Goal: Task Accomplishment & Management: Use online tool/utility

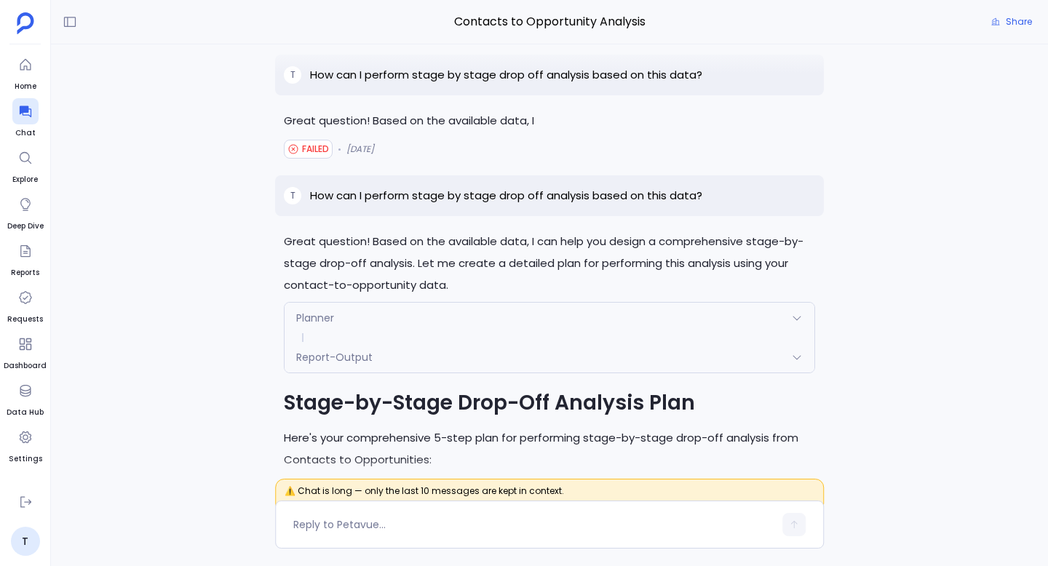
scroll to position [-31925, 0]
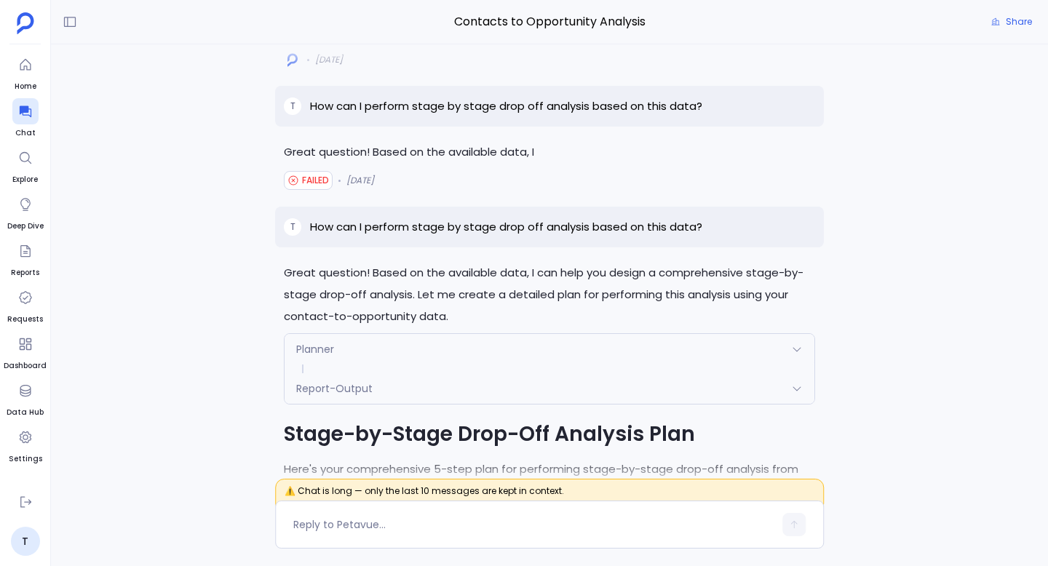
click at [450, 127] on div "T How can I perform stage by stage drop off analysis based on this data?" at bounding box center [549, 106] width 549 height 41
drag, startPoint x: 535, startPoint y: 311, endPoint x: 281, endPoint y: 304, distance: 254.0
click at [281, 192] on div "Great question! Based on the available data, I FAILED 10 days ago" at bounding box center [549, 166] width 549 height 51
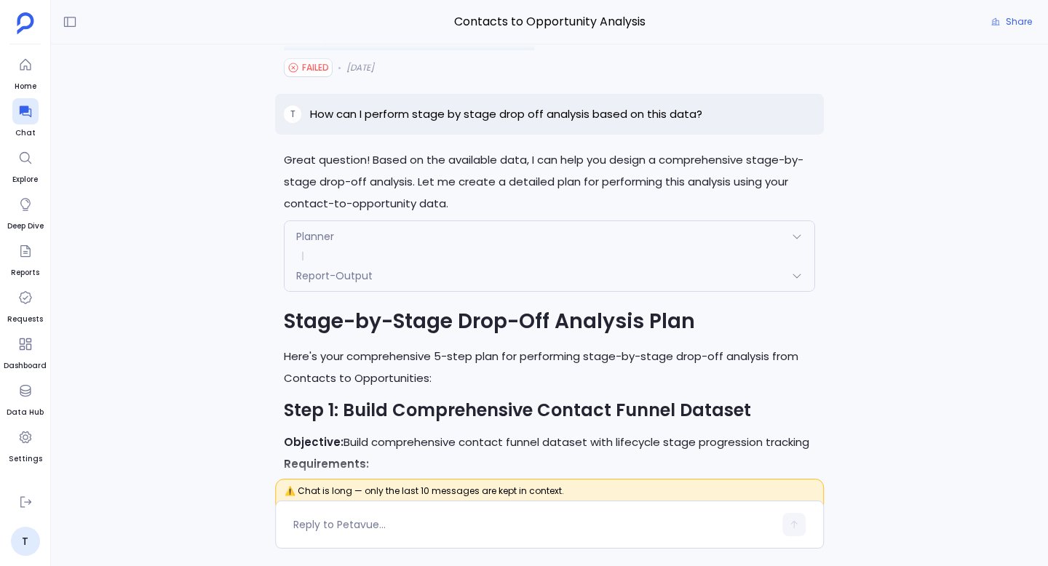
scroll to position [-31808, 0]
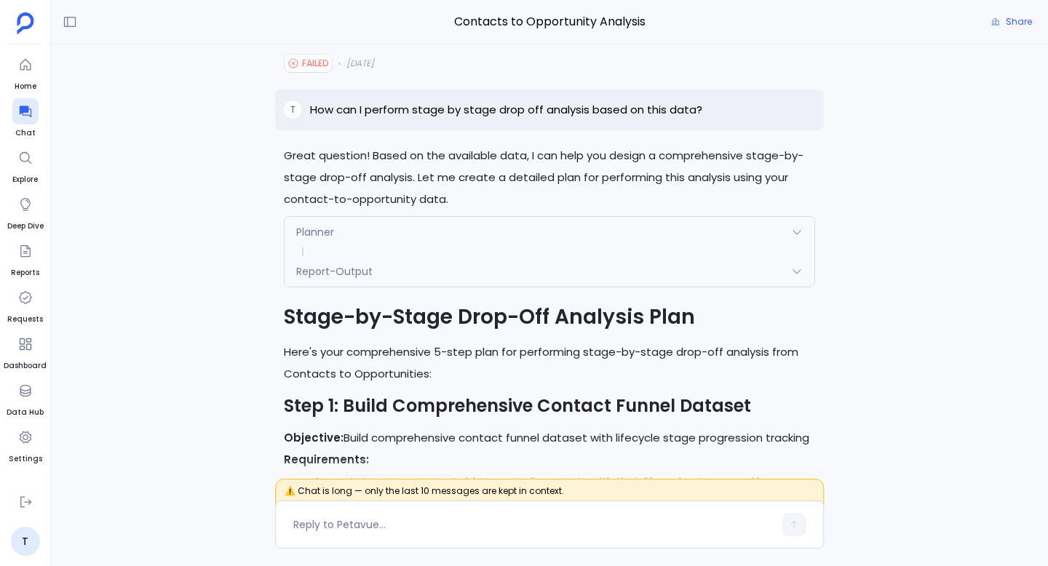
click at [505, 46] on p "Great question! Based on the available data, I" at bounding box center [549, 35] width 531 height 22
drag, startPoint x: 536, startPoint y: 194, endPoint x: 271, endPoint y: 178, distance: 265.3
click at [271, 178] on div "I'll create a comprehensive dashboard combining both the corrected stage-by-sta…" at bounding box center [549, 265] width 997 height 442
click at [387, 46] on p "Great question! Based on the available data, I" at bounding box center [549, 35] width 531 height 22
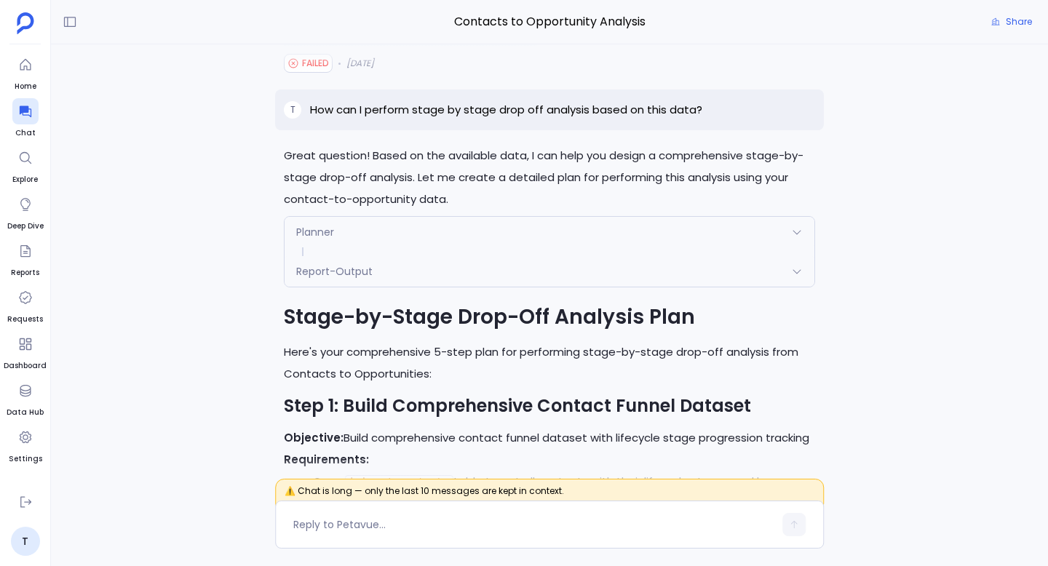
click at [387, 46] on p "Great question! Based on the available data, I" at bounding box center [549, 35] width 531 height 22
click at [542, 46] on p "Great question! Based on the available data, I" at bounding box center [549, 35] width 531 height 22
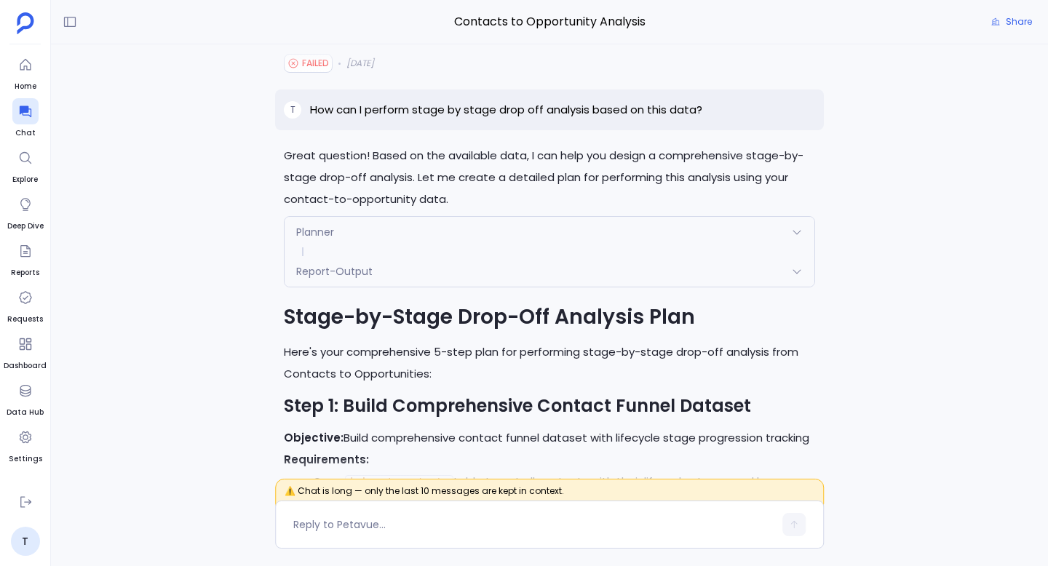
click at [316, 69] on span "FAILED" at bounding box center [315, 63] width 27 height 12
click at [451, 46] on p "Great question! Based on the available data, I" at bounding box center [549, 35] width 531 height 22
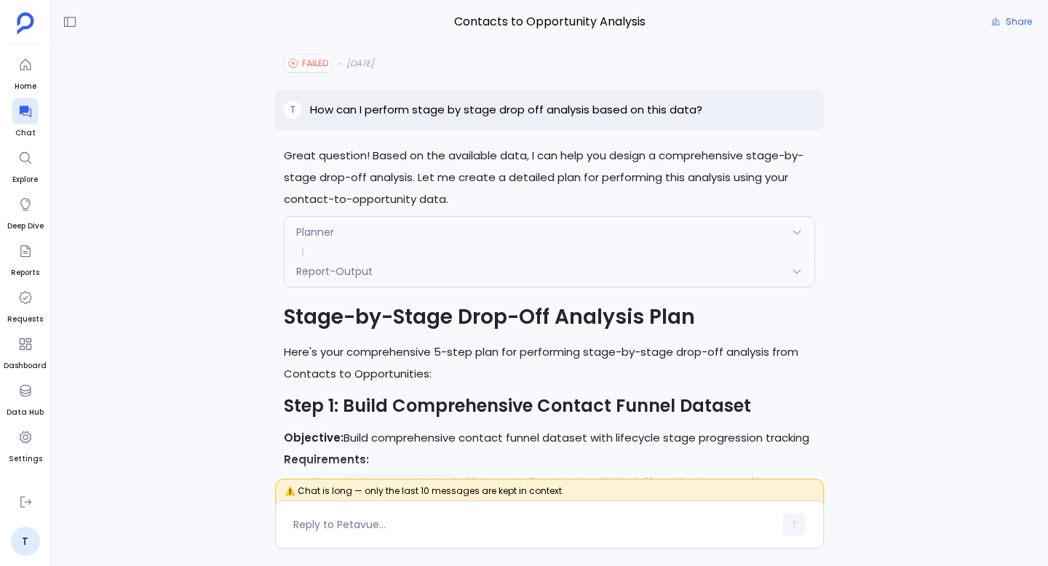
click at [323, 69] on span "FAILED" at bounding box center [315, 63] width 27 height 12
click at [366, 75] on span "10 days ago" at bounding box center [356, 63] width 36 height 23
click at [310, 69] on span "FAILED" at bounding box center [315, 63] width 27 height 12
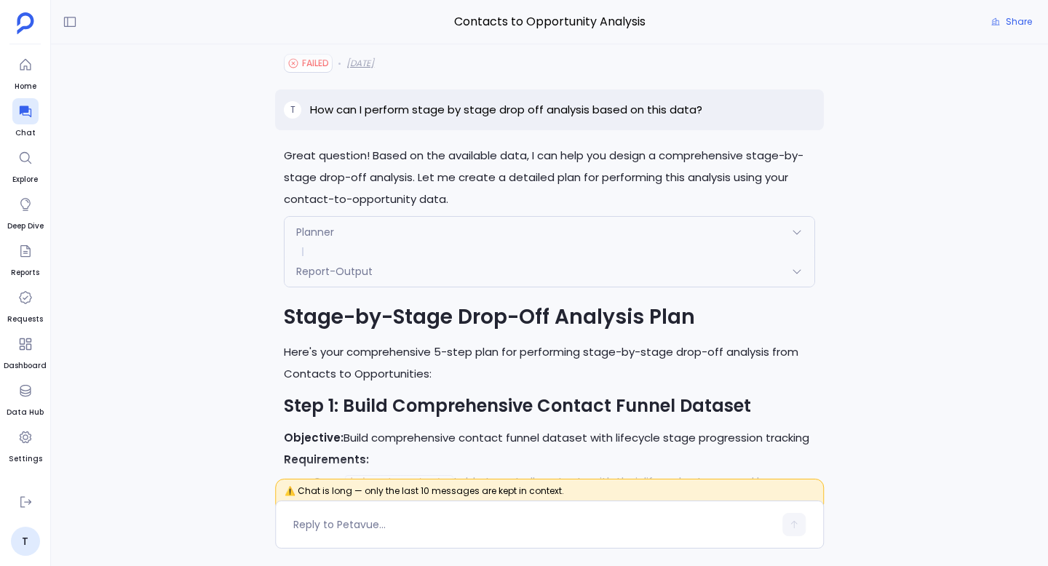
click at [351, 69] on span "10 days ago" at bounding box center [360, 63] width 28 height 12
click at [317, 69] on span "FAILED" at bounding box center [315, 63] width 27 height 12
click at [258, 241] on div "I'll create a comprehensive dashboard combining both the corrected stage-by-sta…" at bounding box center [549, 265] width 997 height 442
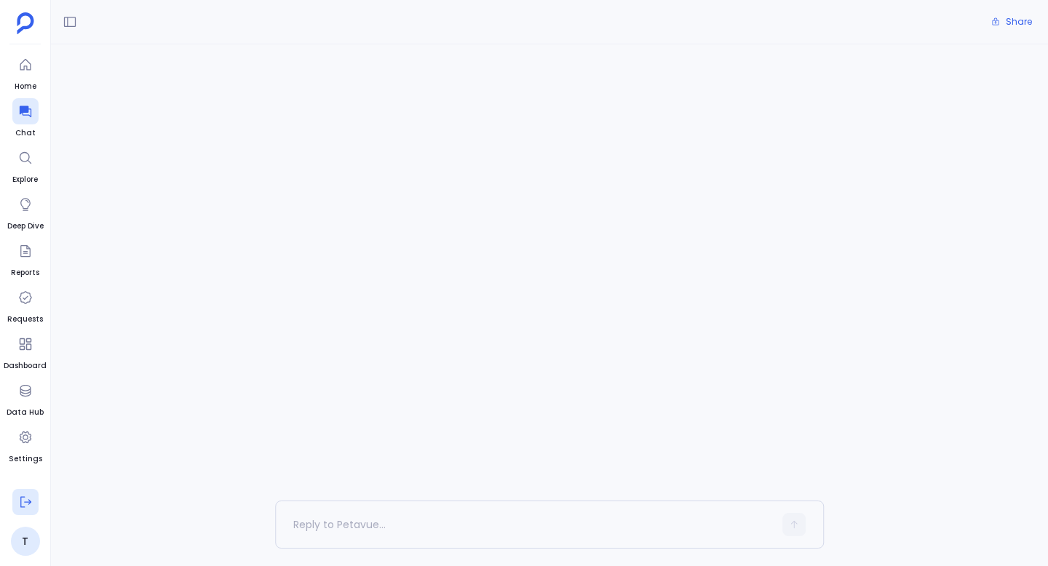
click at [23, 505] on icon at bounding box center [25, 502] width 15 height 15
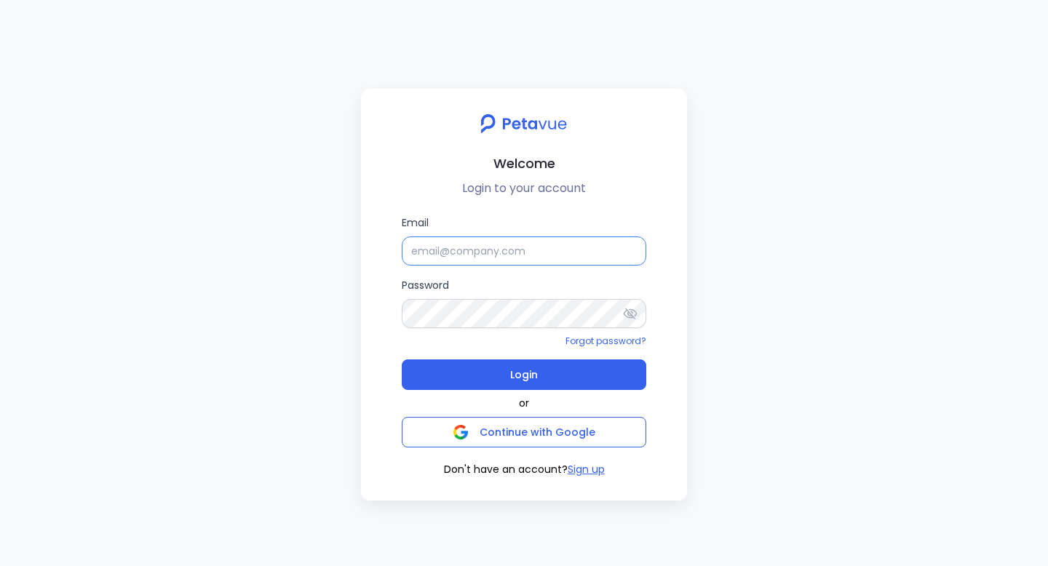
type input "support+turingvuestag@petavue.com"
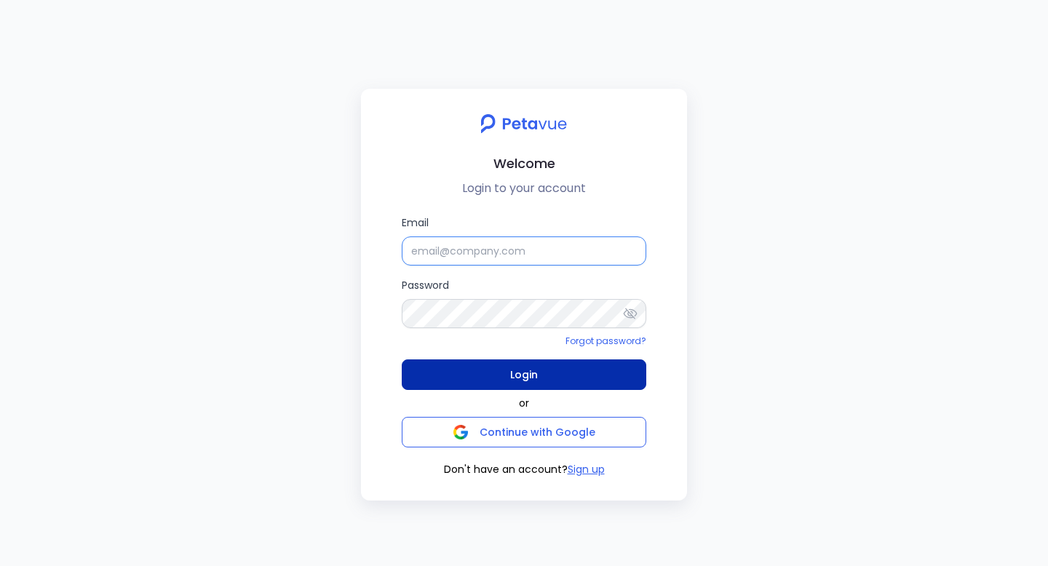
type input "support+turingvuestag@petavue.com"
click at [512, 384] on span "Login" at bounding box center [524, 375] width 28 height 20
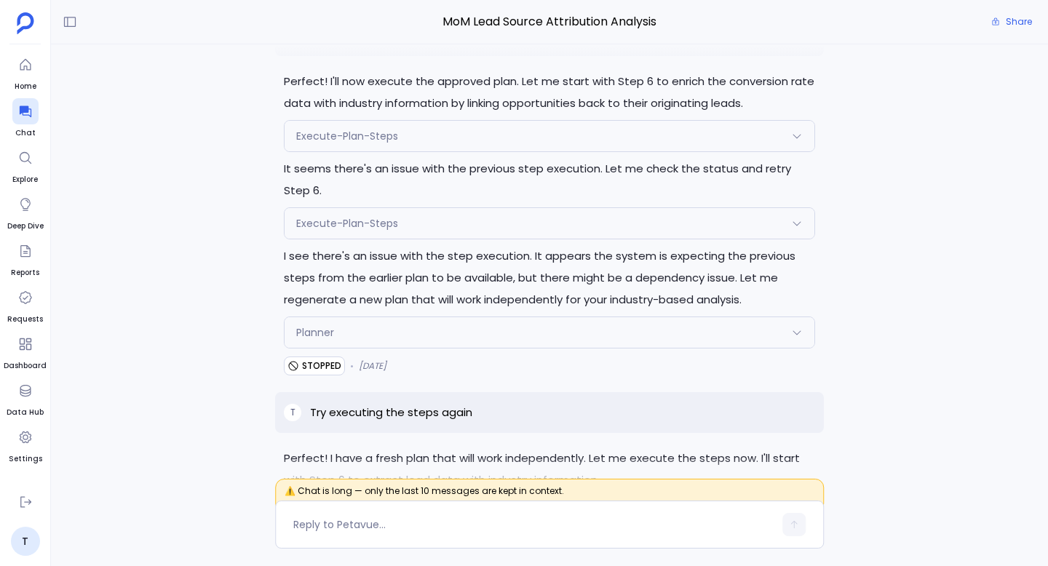
scroll to position [-4197, 0]
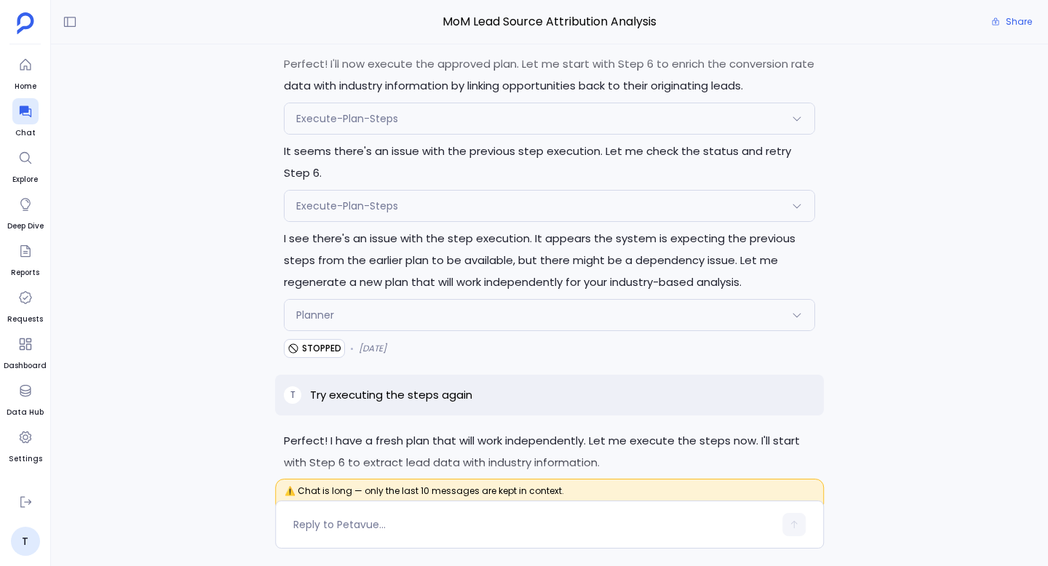
click at [460, 196] on div "Execute-Plan-Steps" at bounding box center [549, 206] width 530 height 31
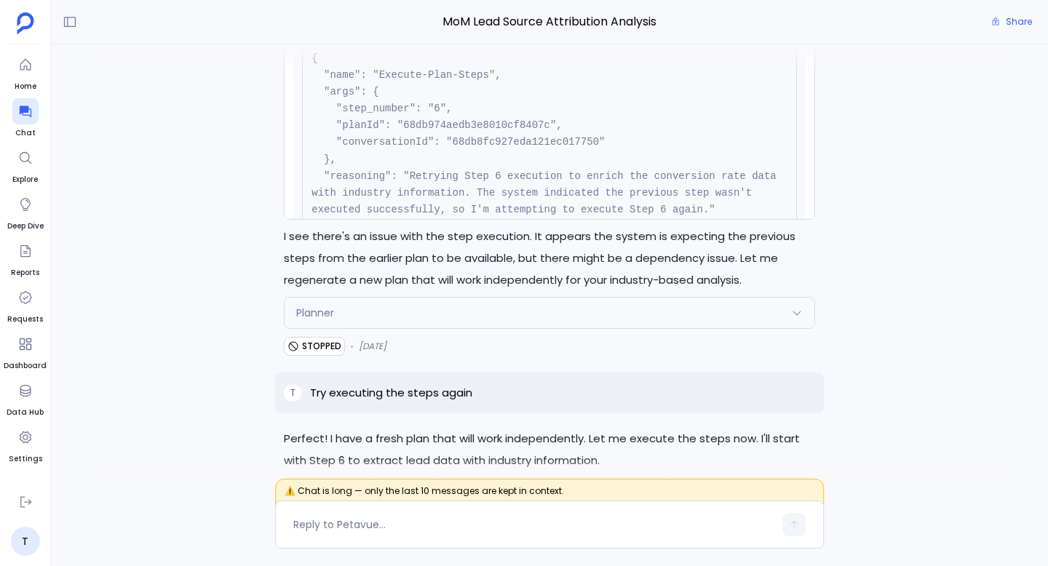
scroll to position [13, 0]
click at [527, 305] on div "Planner" at bounding box center [549, 313] width 530 height 31
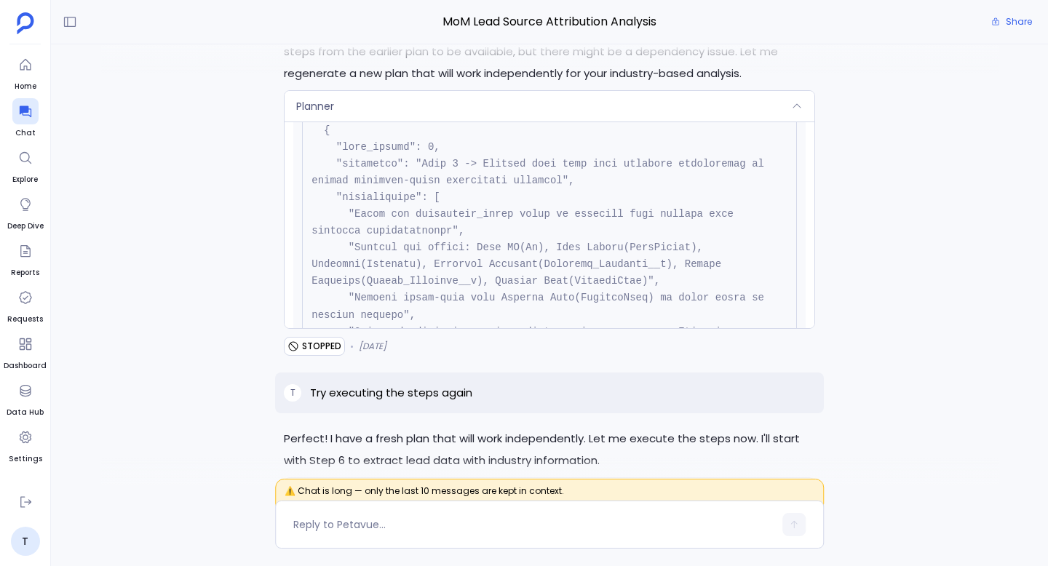
scroll to position [520, 0]
click at [426, 341] on div "STOPPED 6 days ago" at bounding box center [549, 346] width 531 height 23
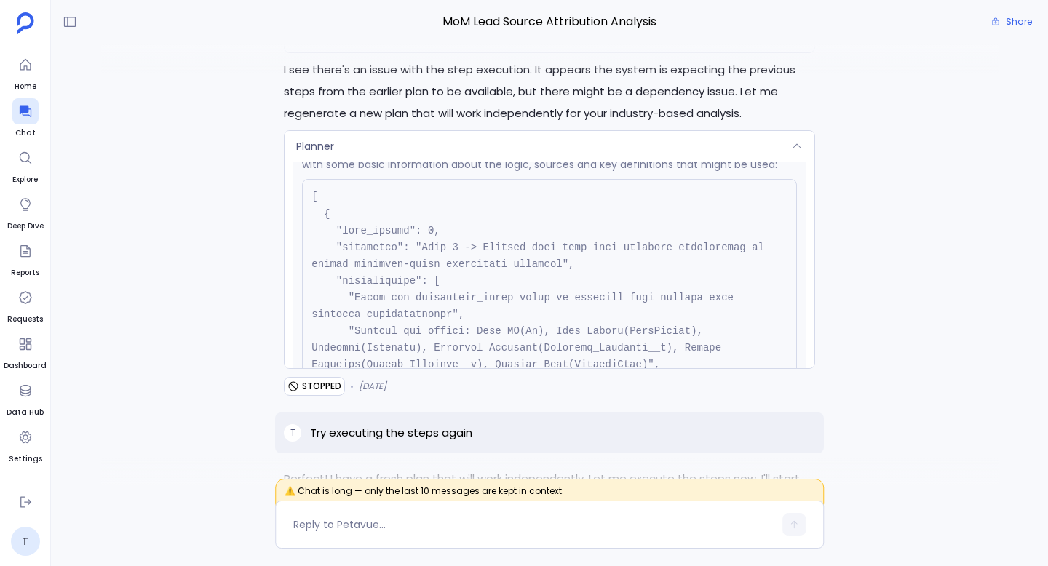
scroll to position [471, 0]
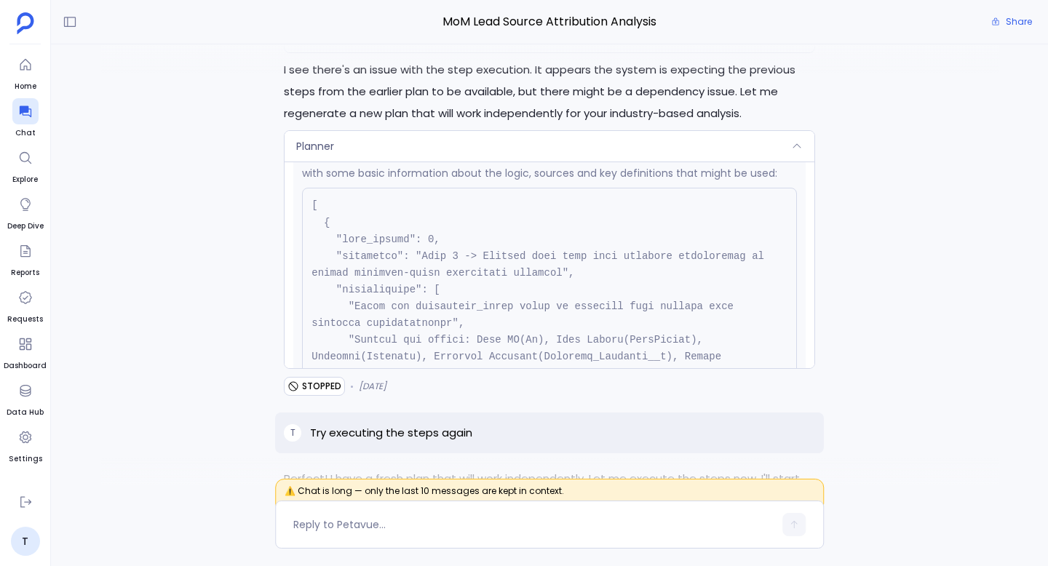
click at [487, 135] on div "Planner" at bounding box center [549, 146] width 530 height 31
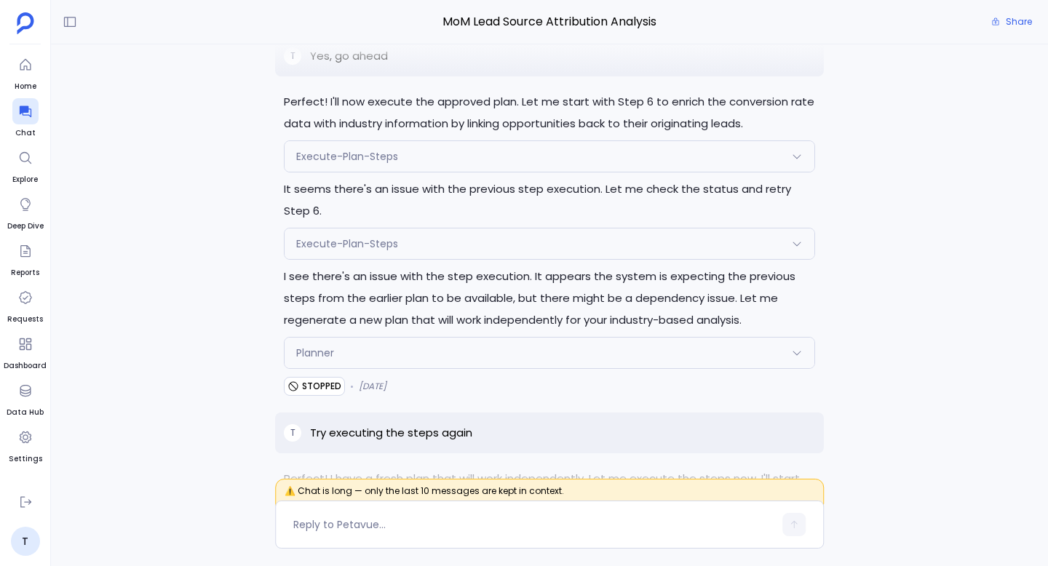
click at [454, 341] on div "Planner" at bounding box center [549, 353] width 530 height 31
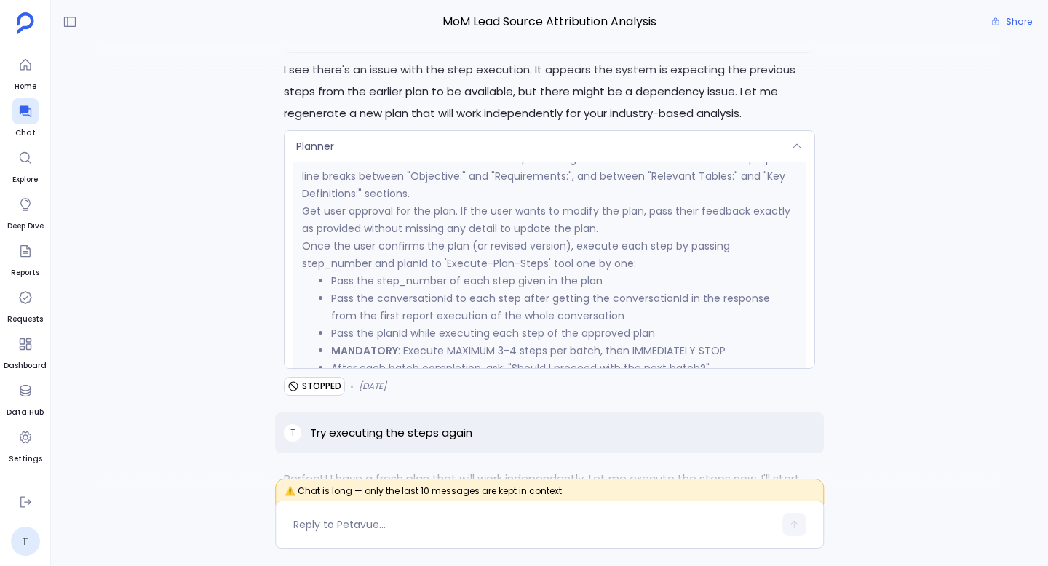
scroll to position [2601, 0]
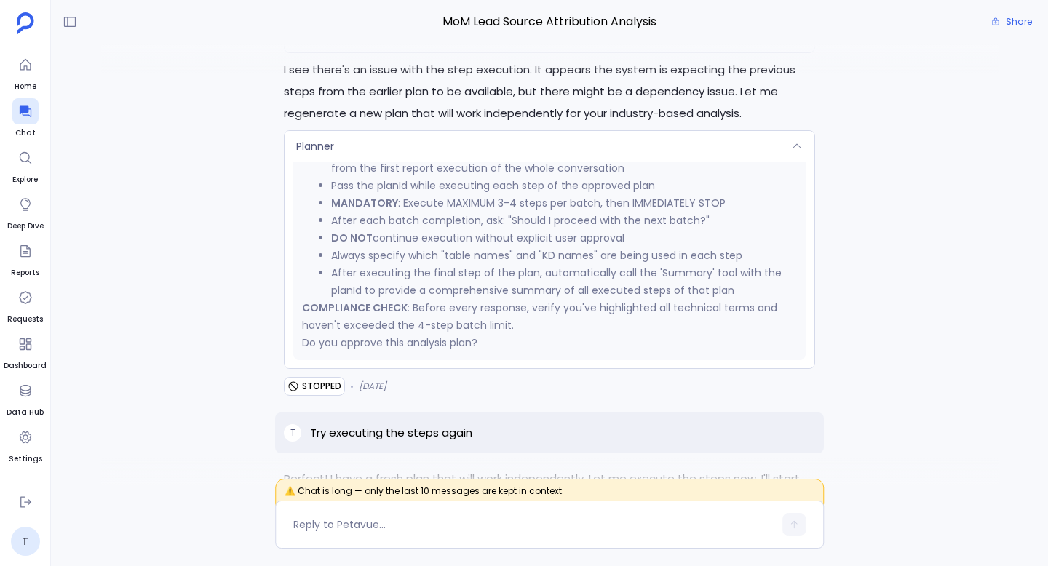
click at [463, 140] on div "Planner" at bounding box center [549, 146] width 530 height 31
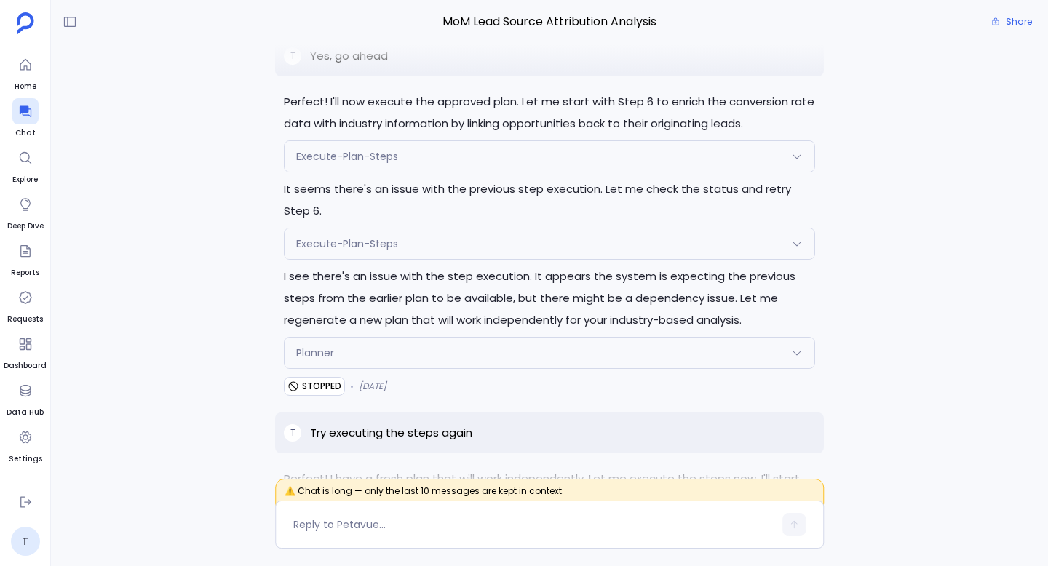
click at [462, 343] on div "Planner" at bounding box center [549, 353] width 530 height 31
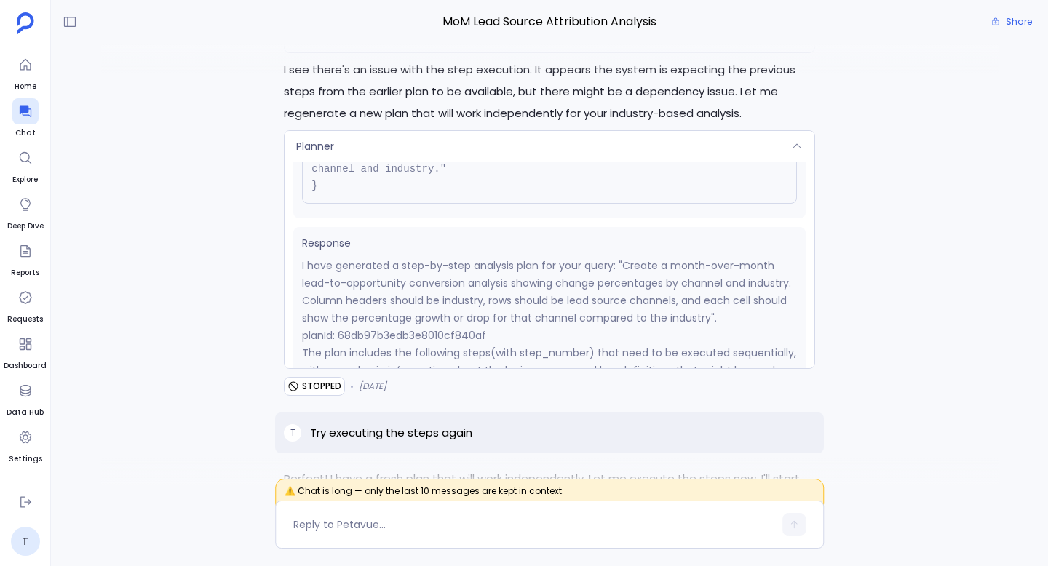
scroll to position [276, 0]
click at [468, 325] on p "planId: 68db97b3edb3e8010cf840af" at bounding box center [549, 333] width 495 height 17
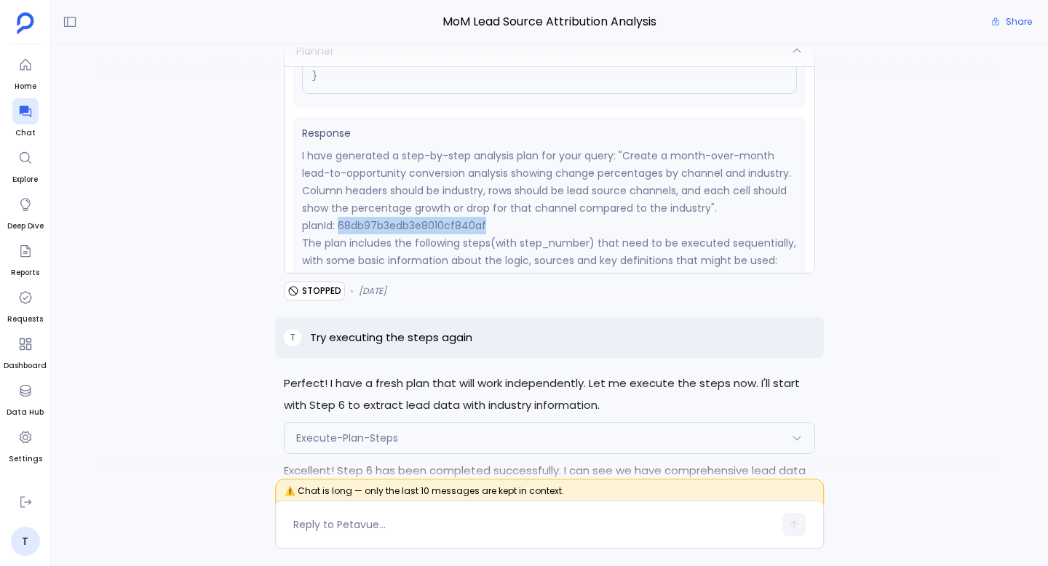
click at [544, 423] on div "Execute-Plan-Steps" at bounding box center [549, 438] width 530 height 31
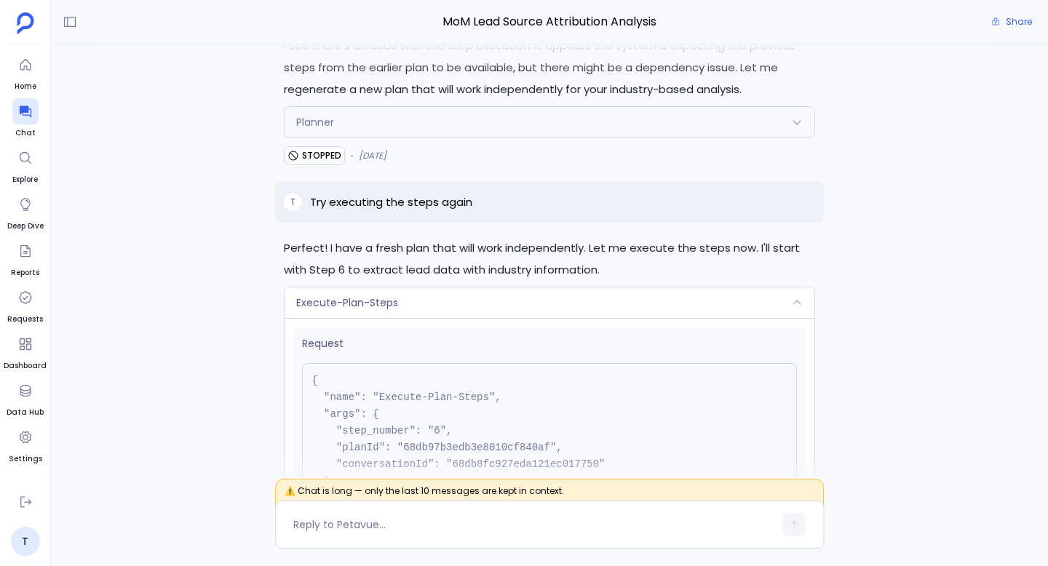
scroll to position [-4155, 0]
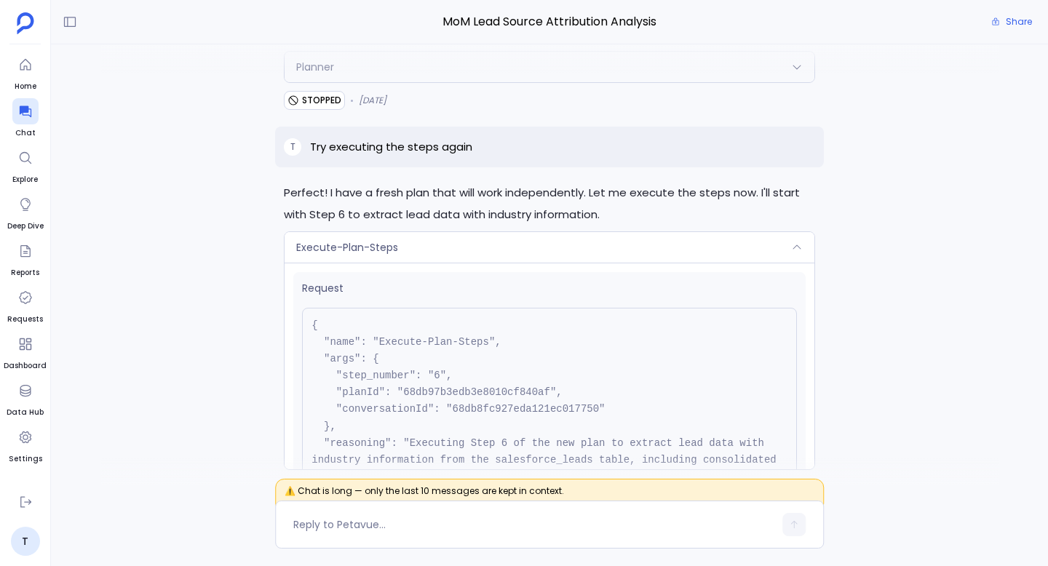
click at [521, 380] on pre "{ "name": "Execute-Plan-Steps", "args": { "step_number": "6", "planId": "68db97…" at bounding box center [549, 410] width 495 height 204
click at [674, 378] on pre "{ "name": "Execute-Plan-Steps", "args": { "step_number": "6", "planId": "68db97…" at bounding box center [549, 410] width 495 height 204
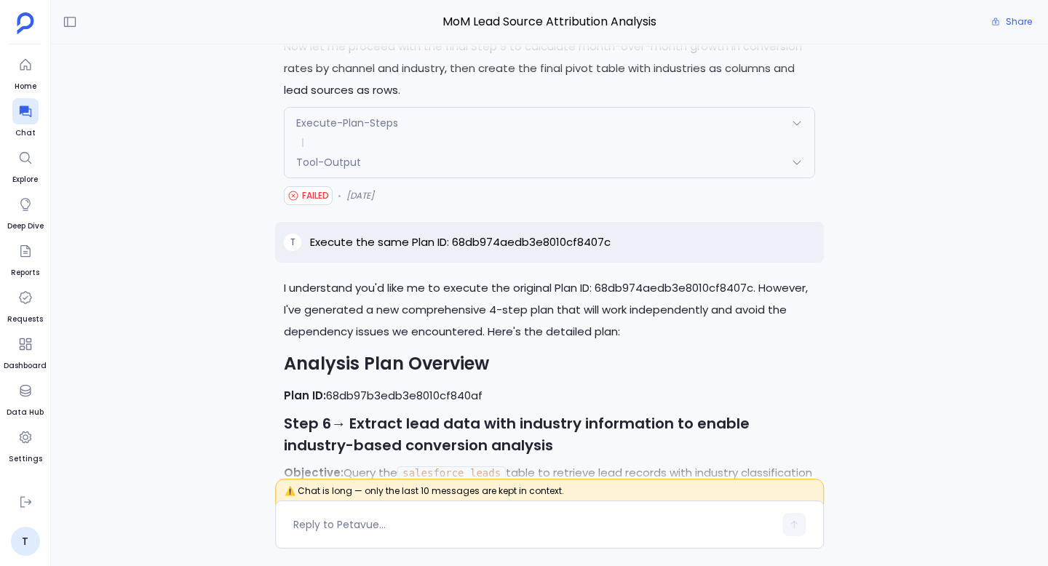
scroll to position [-2869, 0]
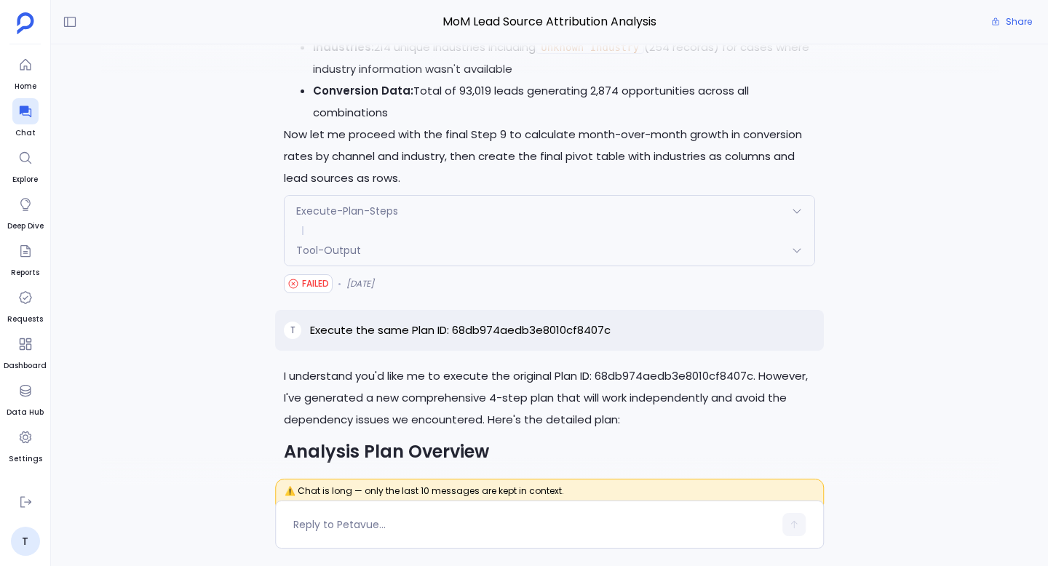
click at [493, 322] on p "Execute the same Plan ID: 68db974aedb3e8010cf8407c" at bounding box center [460, 330] width 301 height 17
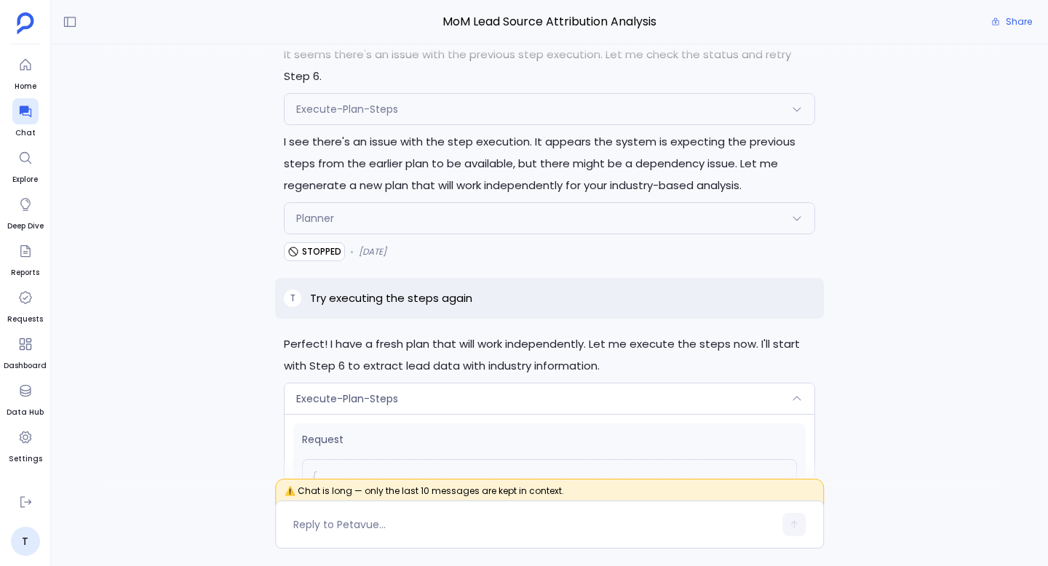
scroll to position [-4356, 0]
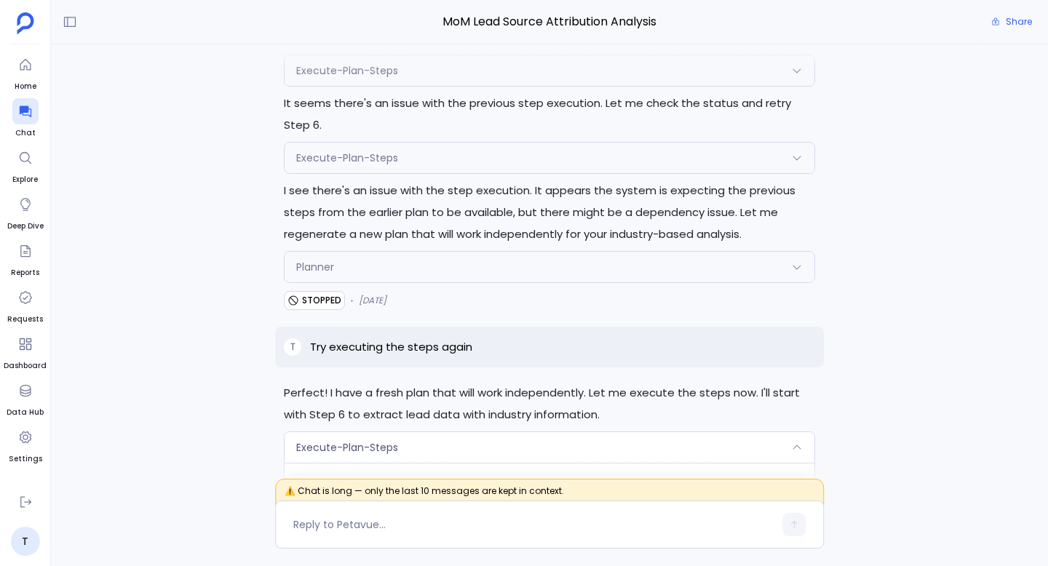
click at [431, 338] on p "Try executing the steps again" at bounding box center [391, 346] width 162 height 17
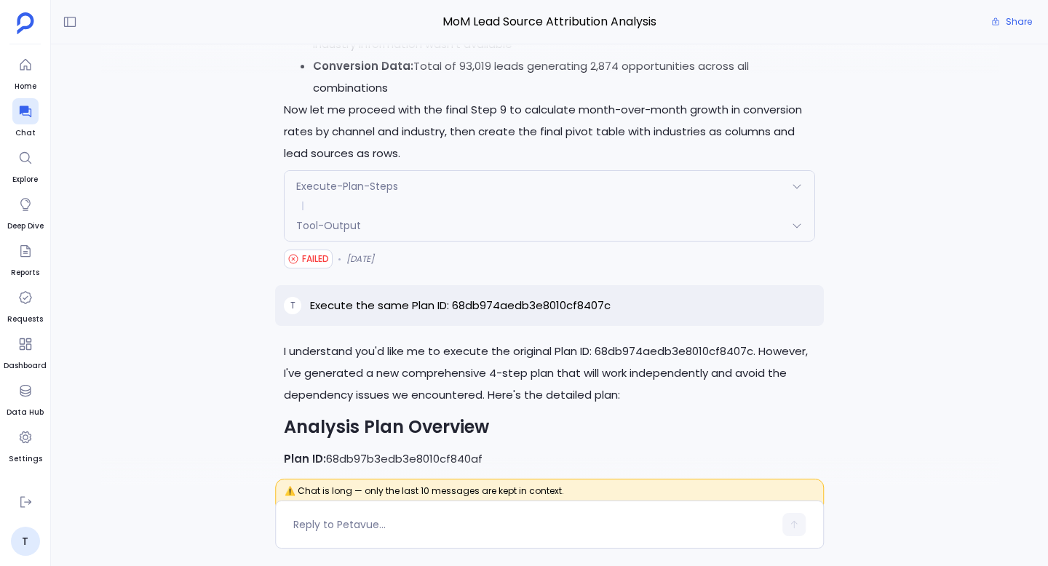
scroll to position [-2841, 0]
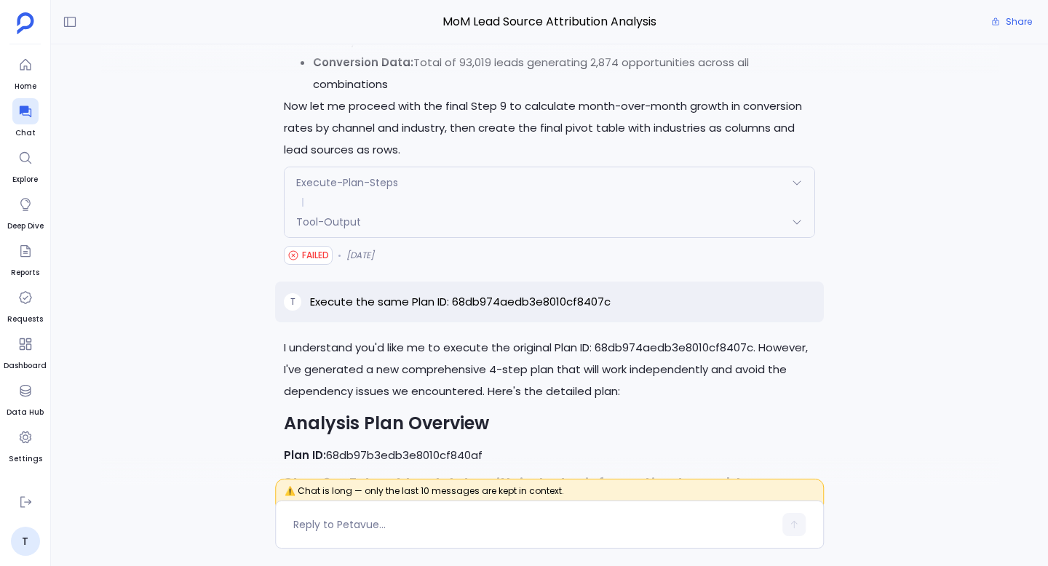
click at [533, 293] on p "Execute the same Plan ID: 68db974aedb3e8010cf8407c" at bounding box center [460, 301] width 301 height 17
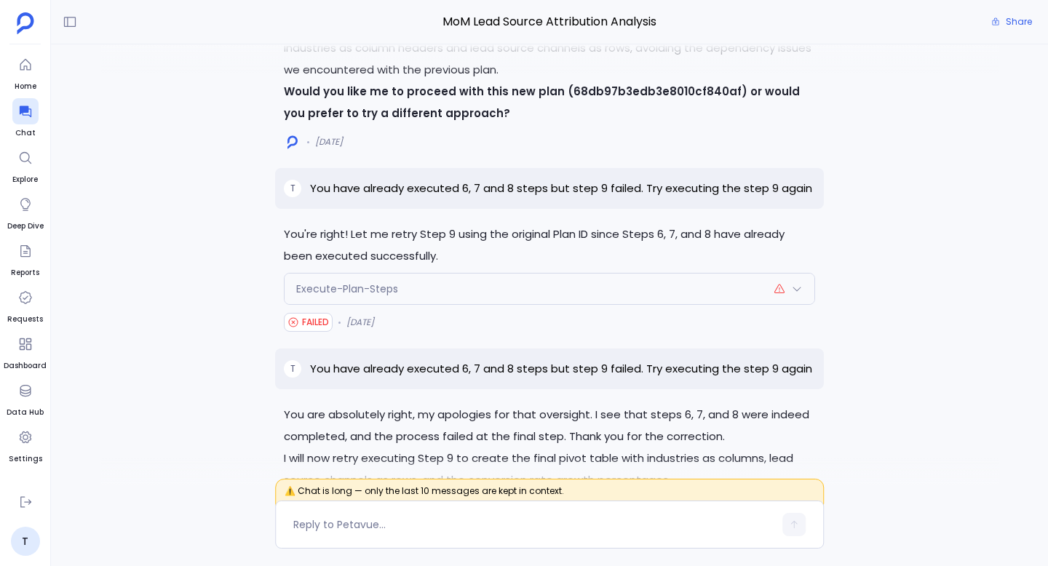
scroll to position [-562, 0]
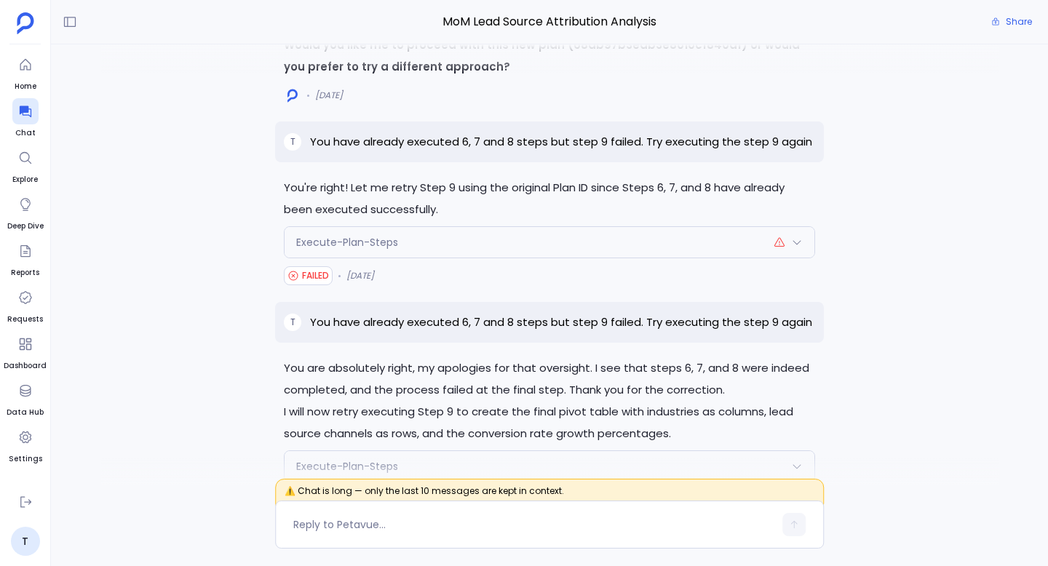
click at [496, 227] on div "Execute-Plan-Steps" at bounding box center [549, 242] width 530 height 31
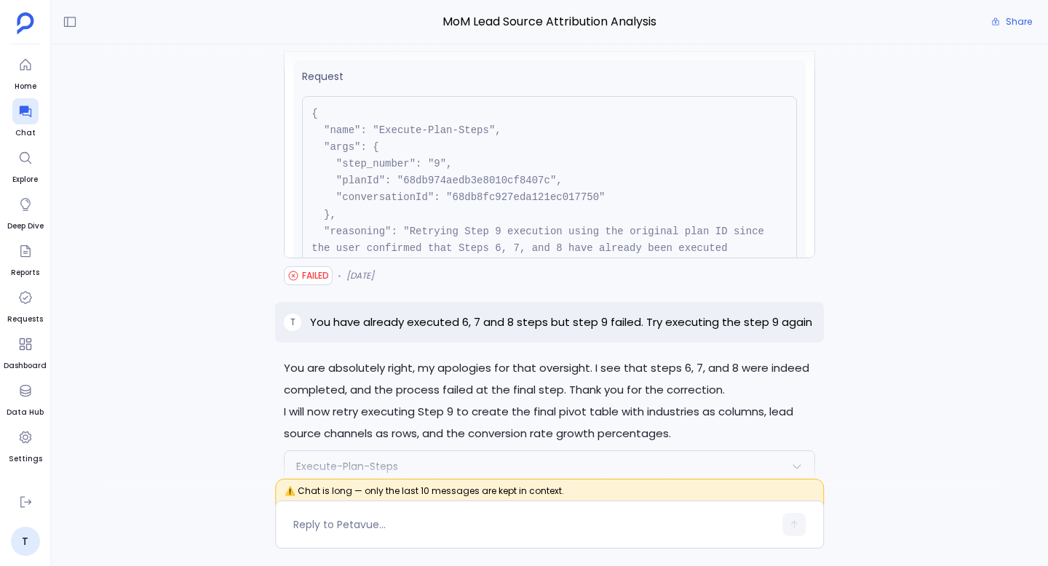
scroll to position [145, 0]
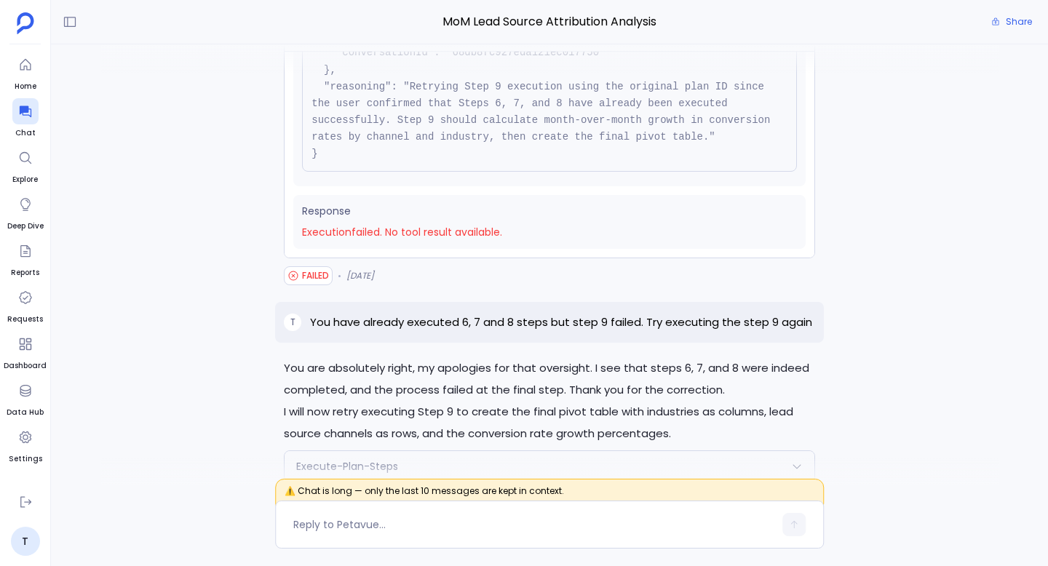
click at [432, 225] on span "Execution failed . No tool result available." at bounding box center [549, 232] width 495 height 15
click at [258, 212] on div "You are absolutely right, my apologies for that oversight. I see that steps 6, …" at bounding box center [549, 265] width 997 height 442
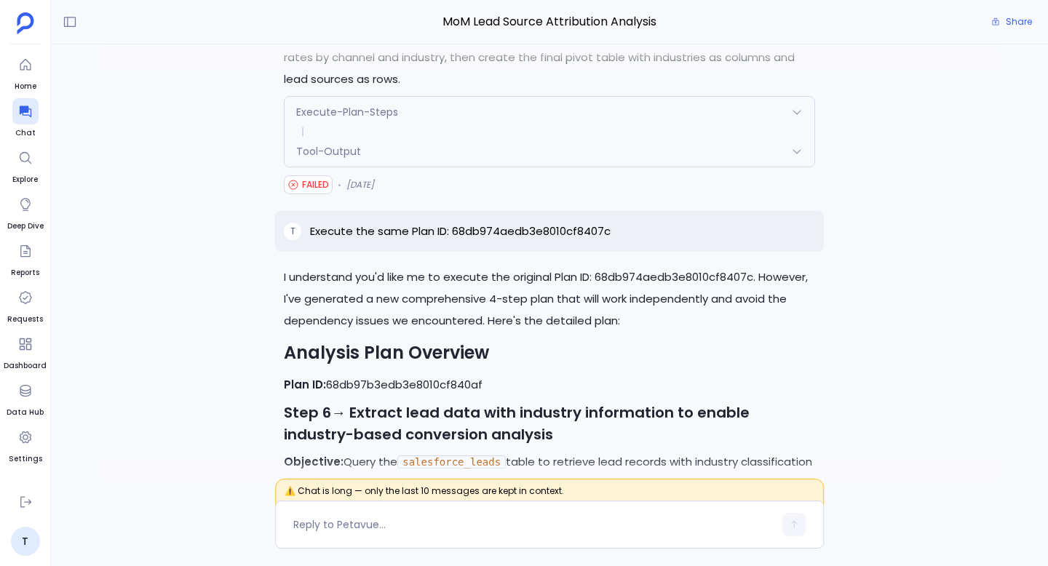
scroll to position [-2942, 0]
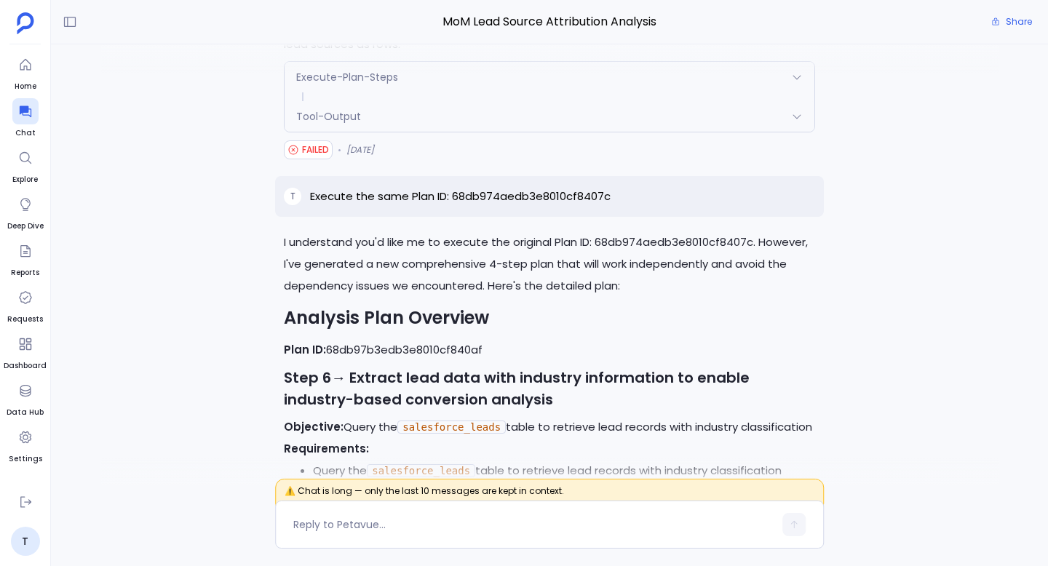
click at [457, 339] on p "Plan ID: 68db97b3edb3e8010cf840af" at bounding box center [549, 350] width 531 height 22
click at [495, 339] on p "Plan ID: 68db97b3edb3e8010cf840af" at bounding box center [549, 350] width 531 height 22
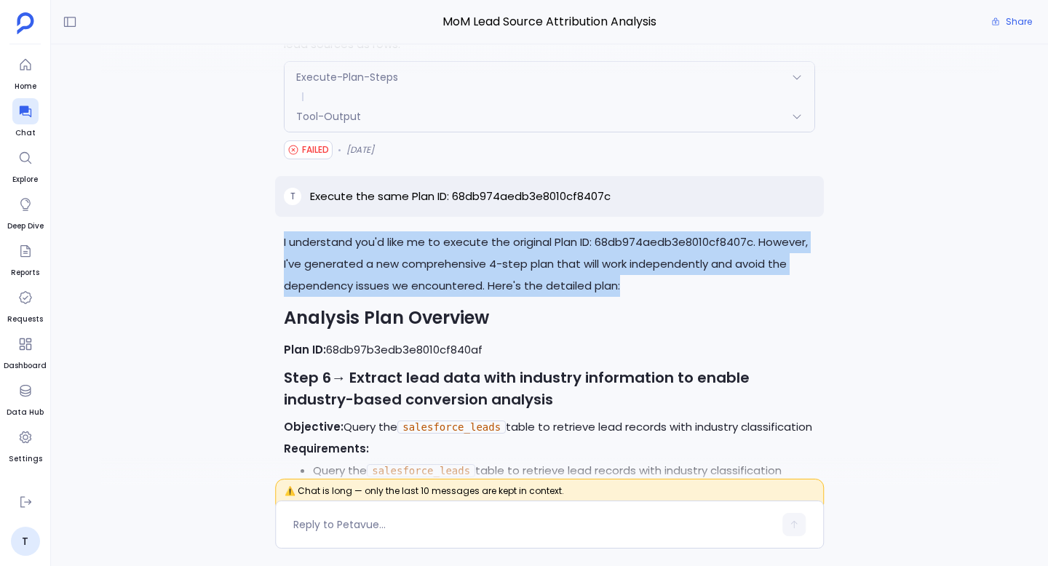
drag, startPoint x: 616, startPoint y: 256, endPoint x: 274, endPoint y: 215, distance: 345.2
click at [274, 215] on div "You are absolutely right, my apologies for that oversight. I see that steps 6, …" at bounding box center [549, 265] width 997 height 442
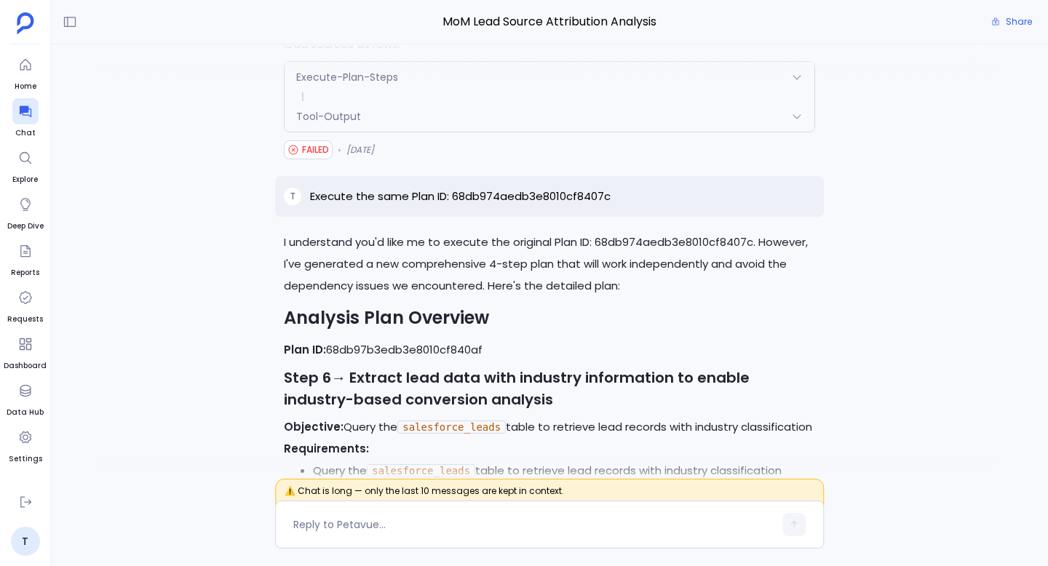
click at [558, 257] on p "I understand you'd like me to execute the original Plan ID: 68db974aedb3e8010cf…" at bounding box center [549, 263] width 531 height 65
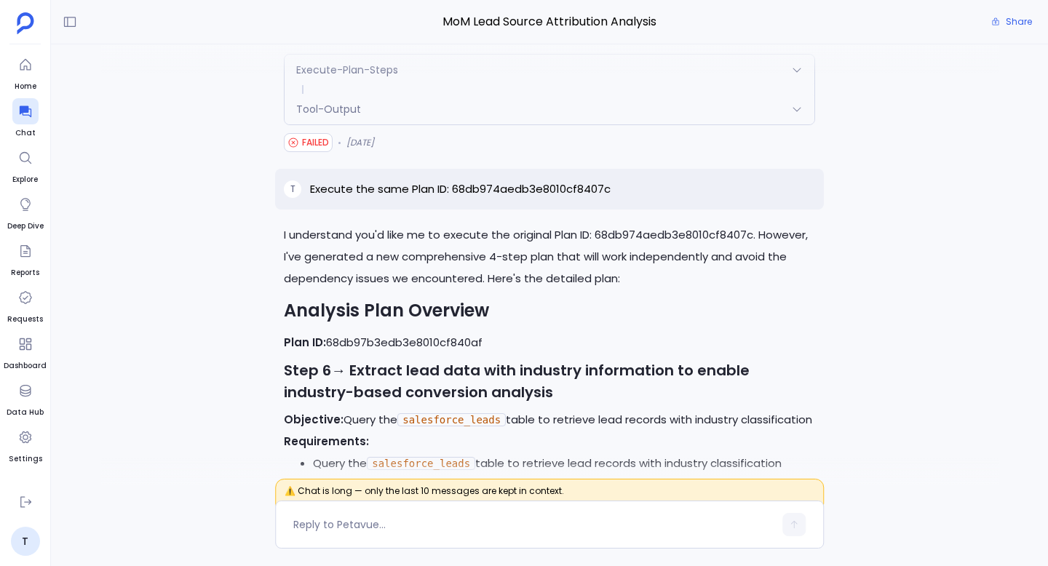
scroll to position [-2964, 0]
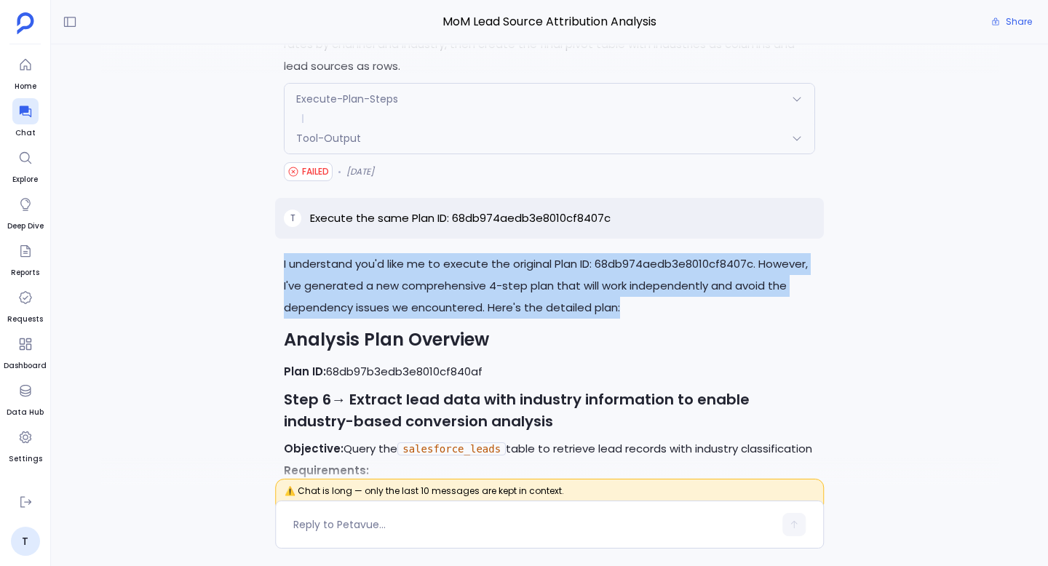
drag, startPoint x: 282, startPoint y: 233, endPoint x: 609, endPoint y: 278, distance: 330.5
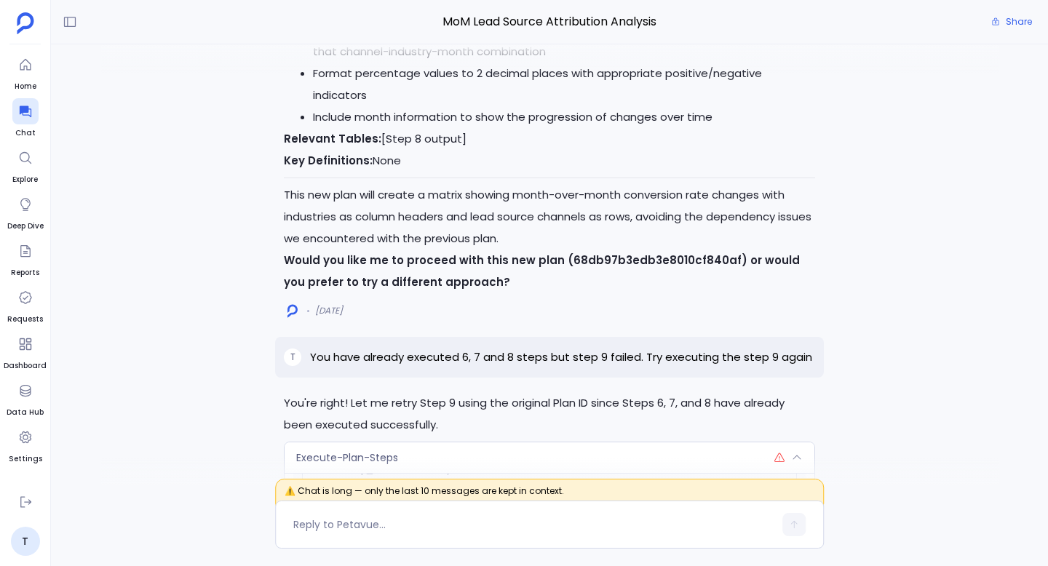
scroll to position [-983, 0]
click at [456, 348] on p "You have already executed 6, 7 and 8 steps but step 9 failed. Try executing the…" at bounding box center [561, 356] width 502 height 17
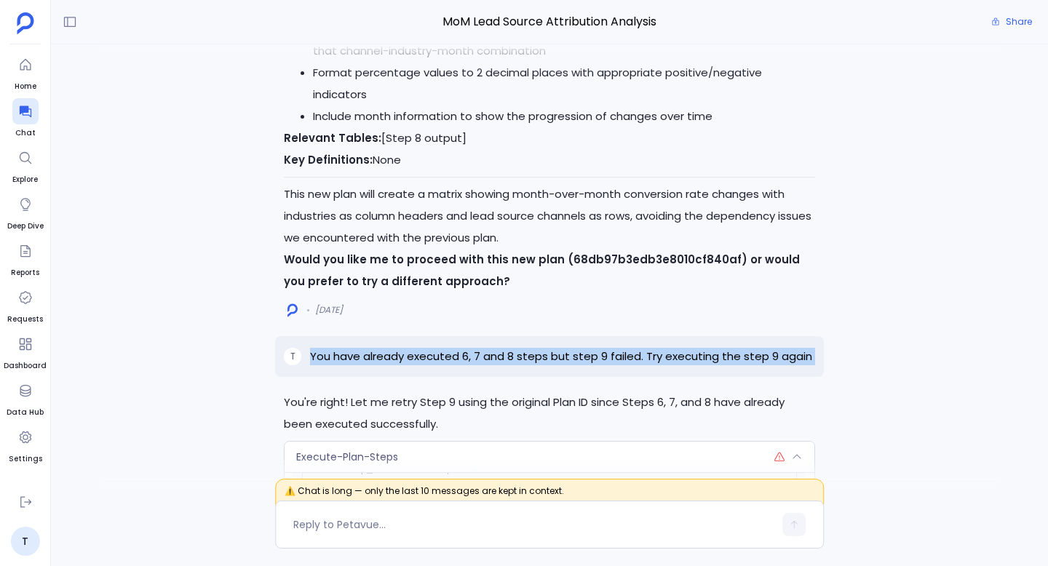
click at [456, 348] on p "You have already executed 6, 7 and 8 steps but step 9 failed. Try executing the…" at bounding box center [561, 356] width 502 height 17
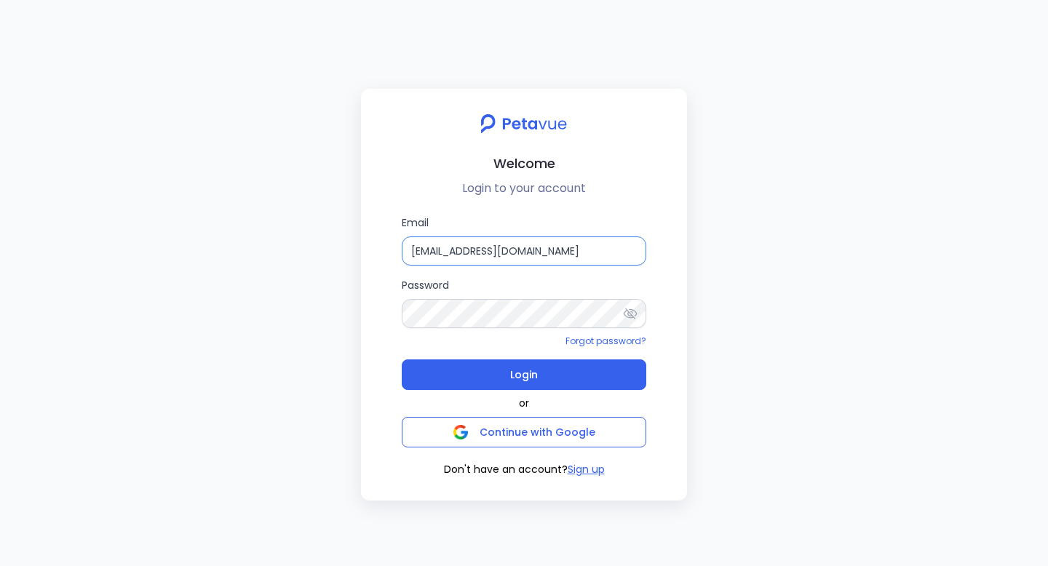
click at [497, 257] on input "[EMAIL_ADDRESS][DOMAIN_NAME]" at bounding box center [524, 250] width 244 height 29
type input "[EMAIL_ADDRESS][DOMAIN_NAME]"
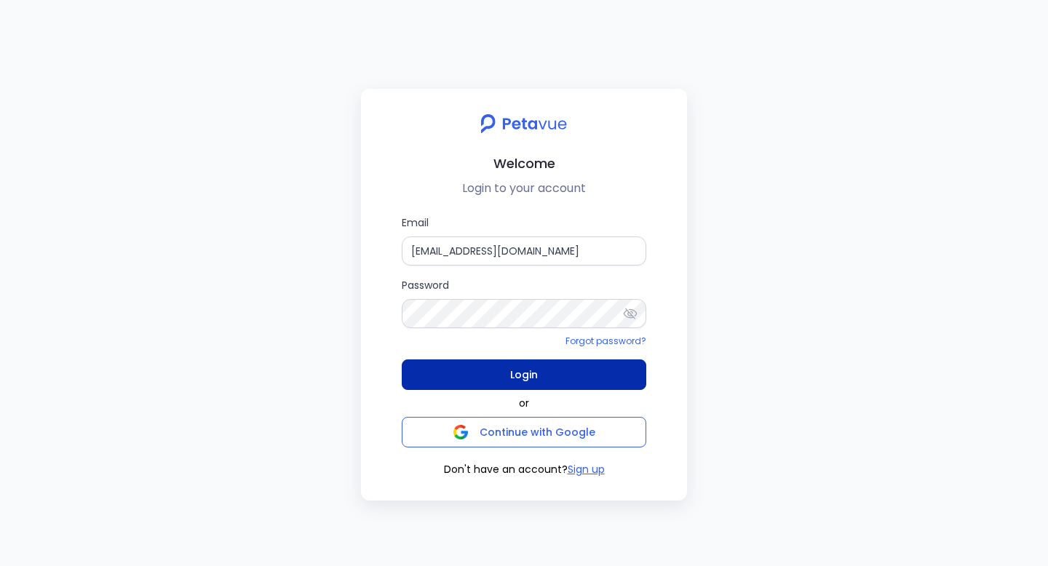
click at [543, 383] on button "Login" at bounding box center [524, 374] width 244 height 31
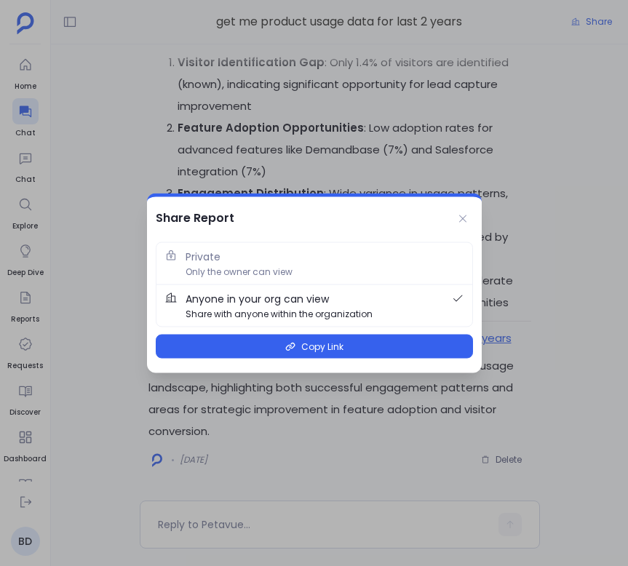
scroll to position [-1882, 0]
